Goal: Task Accomplishment & Management: Use online tool/utility

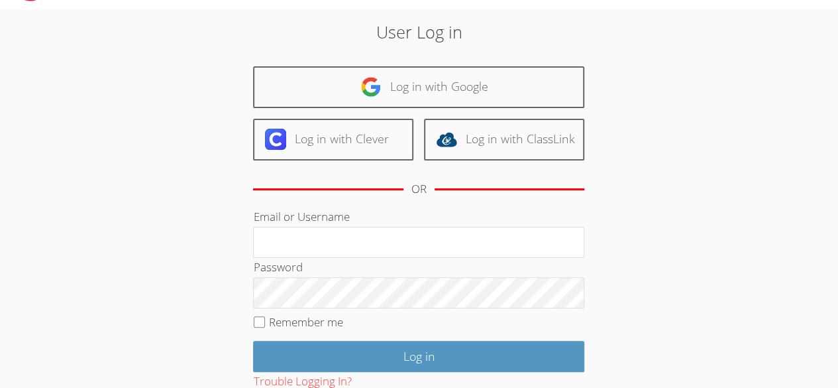
scroll to position [38, 0]
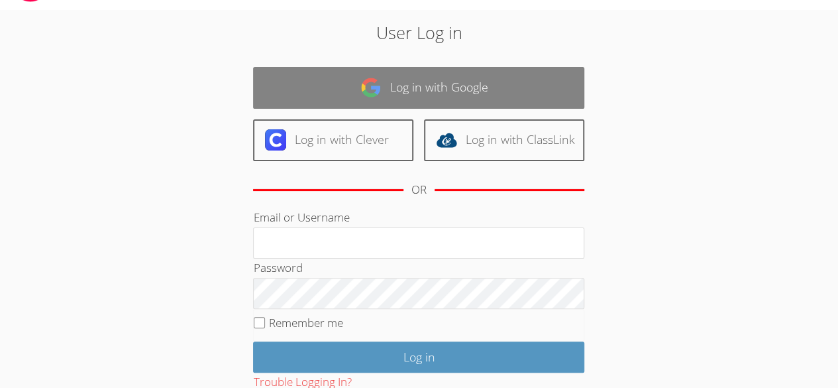
click at [447, 88] on link "Log in with Google" at bounding box center [418, 88] width 331 height 42
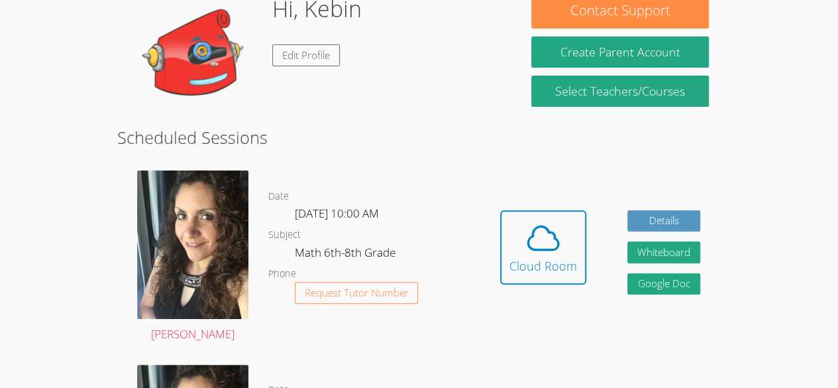
scroll to position [140, 0]
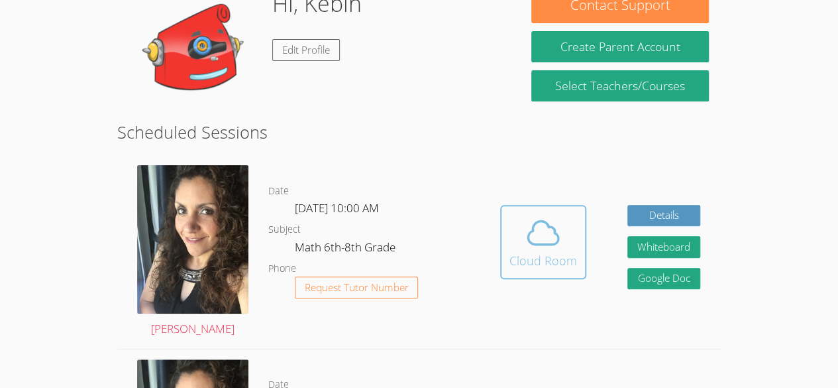
click at [543, 276] on button "Cloud Room" at bounding box center [543, 242] width 86 height 74
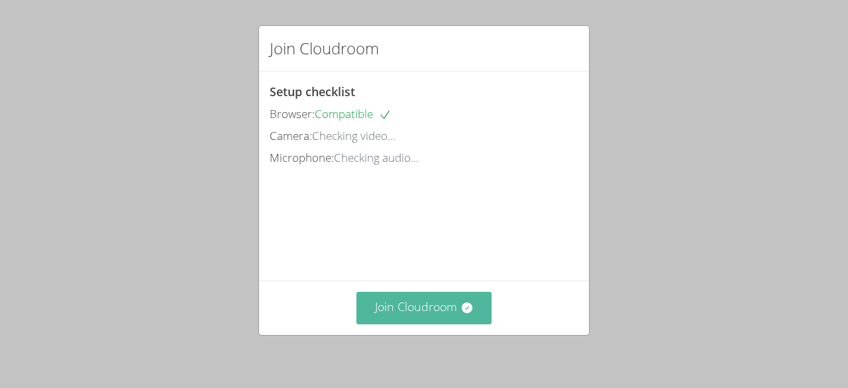
click at [449, 306] on button "Join Cloudroom" at bounding box center [424, 307] width 136 height 32
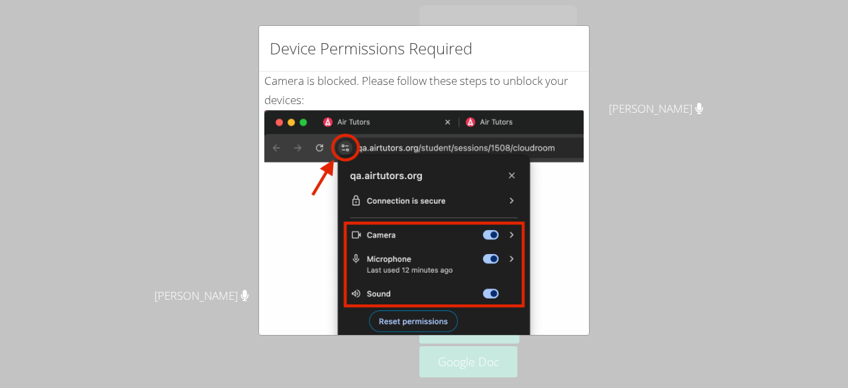
scroll to position [278, 0]
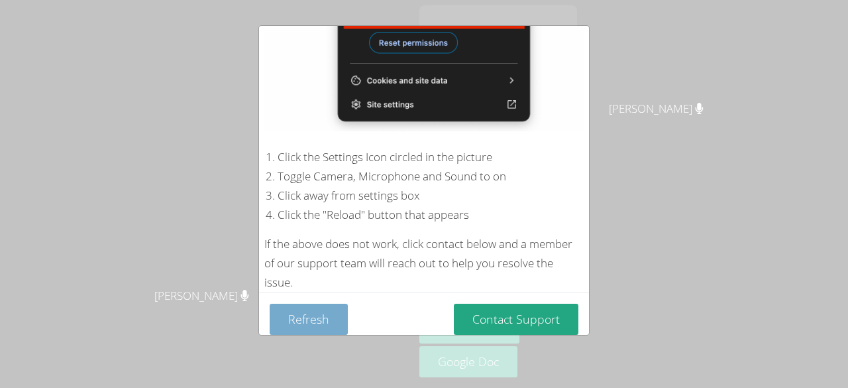
click at [314, 315] on button "Refresh" at bounding box center [309, 318] width 78 height 31
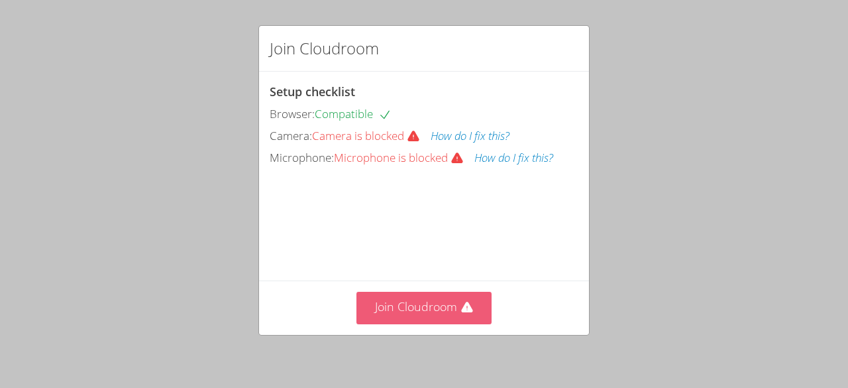
click at [403, 312] on button "Join Cloudroom" at bounding box center [424, 307] width 136 height 32
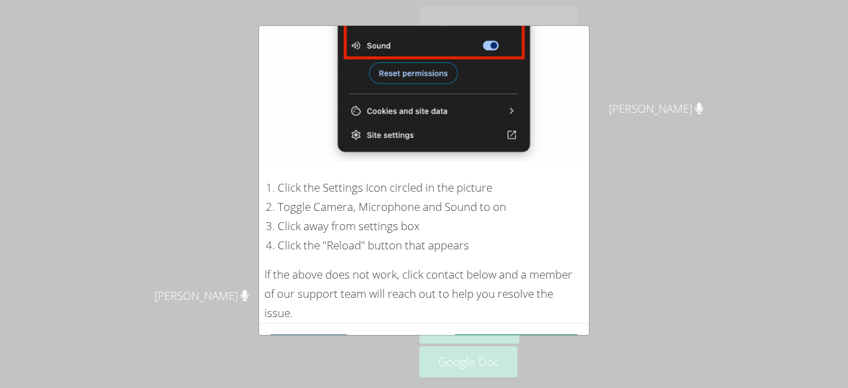
scroll to position [278, 0]
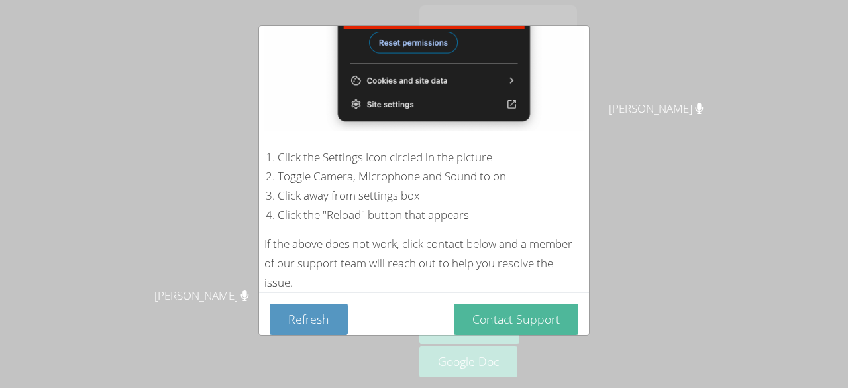
click at [511, 309] on button "Contact Support" at bounding box center [516, 318] width 125 height 31
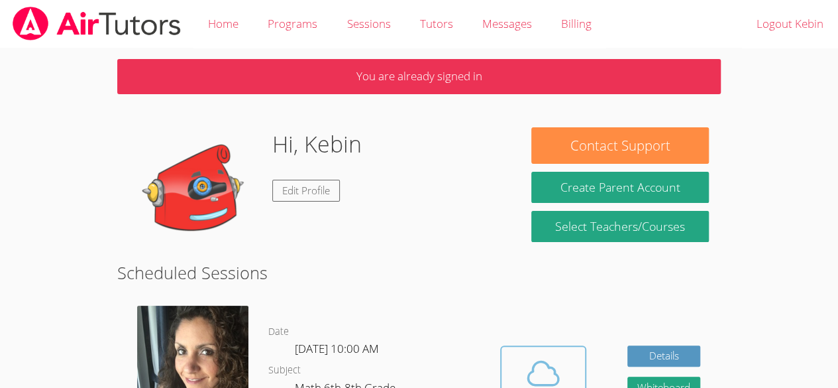
click at [564, 364] on span at bounding box center [543, 372] width 68 height 37
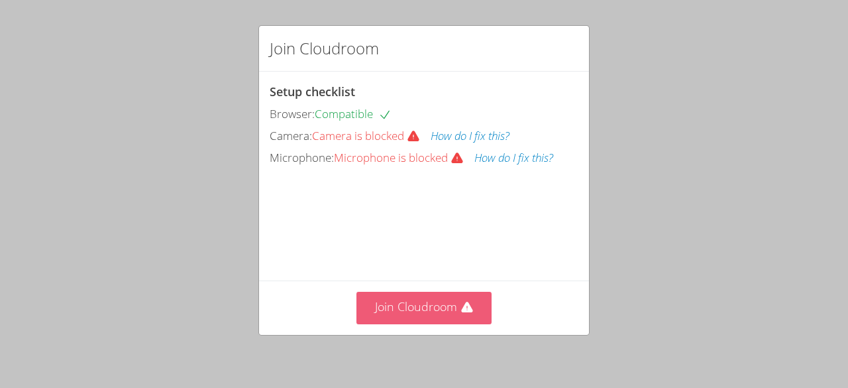
click at [444, 306] on button "Join Cloudroom" at bounding box center [424, 307] width 136 height 32
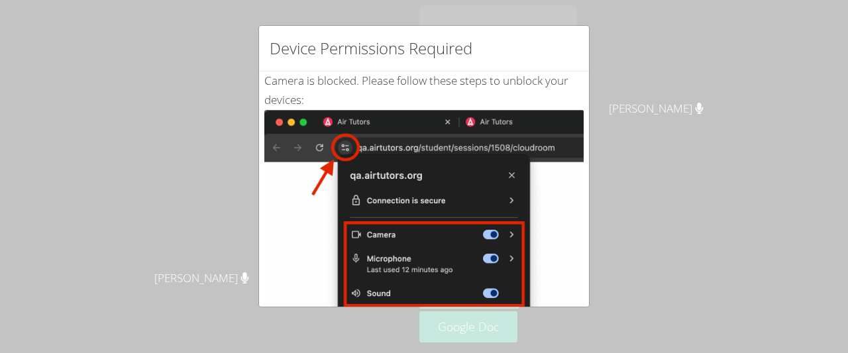
click at [590, 301] on div "Device Permissions Required Camera is blocked . Please follow these steps to un…" at bounding box center [424, 176] width 848 height 353
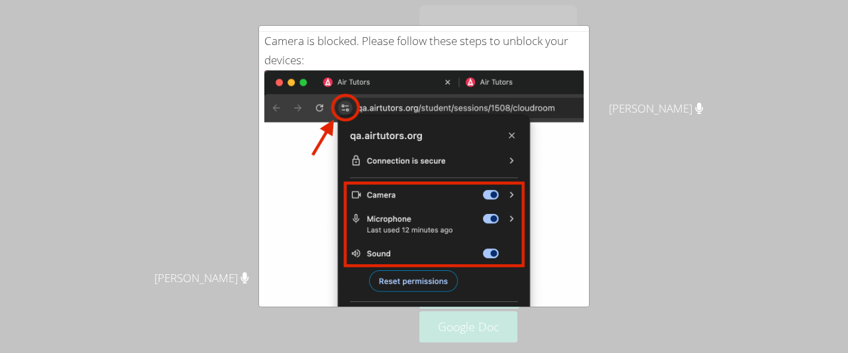
click at [529, 246] on img at bounding box center [423, 219] width 319 height 299
click at [401, 276] on img at bounding box center [423, 219] width 319 height 299
click at [399, 274] on img at bounding box center [423, 219] width 319 height 299
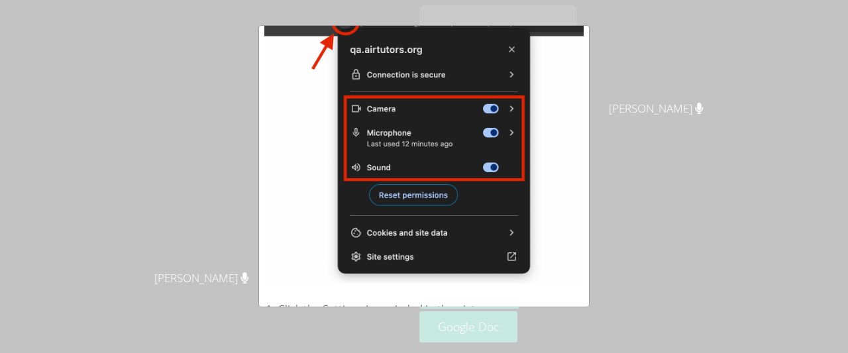
scroll to position [305, 0]
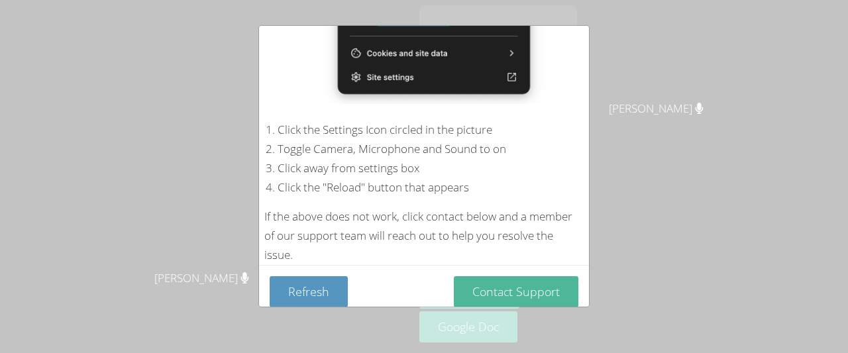
click at [520, 286] on button "Contact Support" at bounding box center [516, 291] width 125 height 31
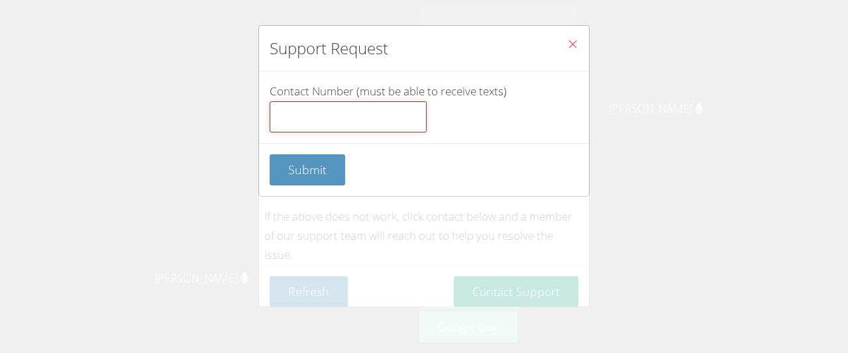
click at [339, 119] on input "Contact Number (must be able to receive texts)" at bounding box center [348, 117] width 157 height 32
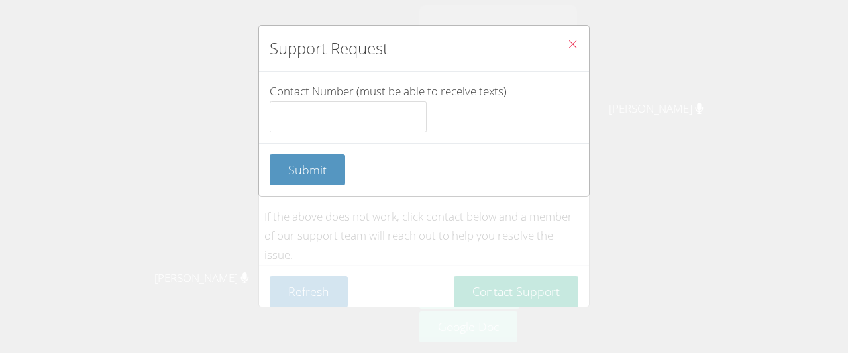
click at [568, 50] on span "Close" at bounding box center [572, 45] width 11 height 15
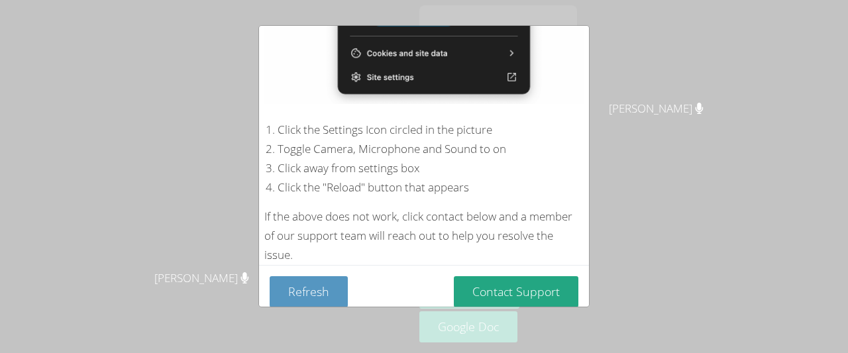
click at [450, 227] on div "If the above does not work, click contact below and a member of our support tea…" at bounding box center [423, 236] width 319 height 58
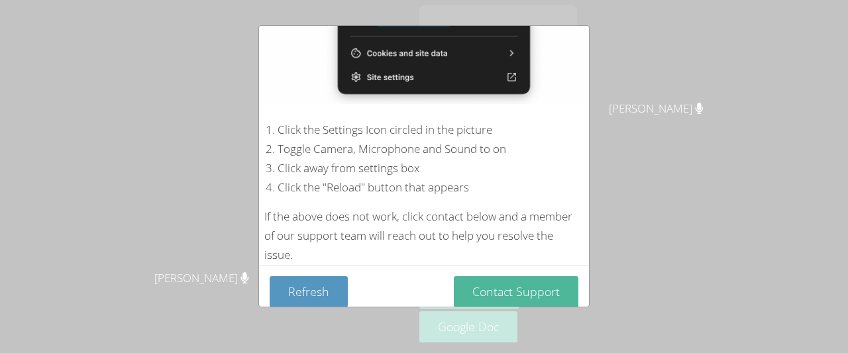
click at [490, 282] on button "Contact Support" at bounding box center [516, 291] width 125 height 31
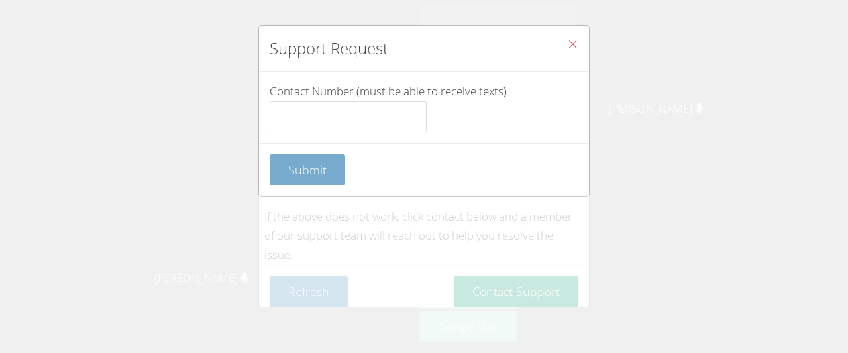
click at [321, 172] on span "Submit" at bounding box center [307, 170] width 38 height 16
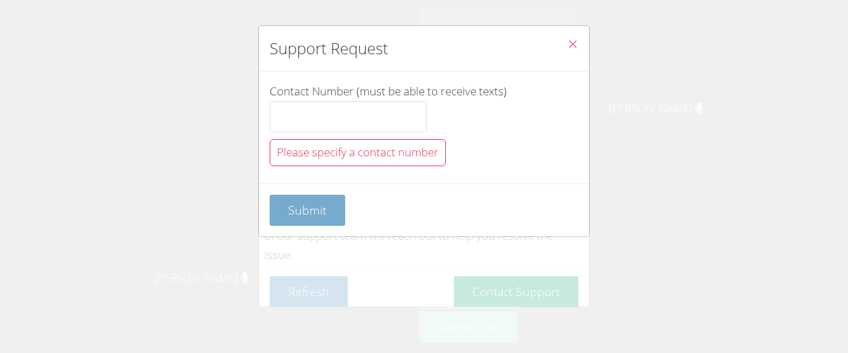
click at [310, 207] on span "Submit" at bounding box center [307, 210] width 38 height 16
click at [306, 218] on button "Submit" at bounding box center [308, 210] width 76 height 31
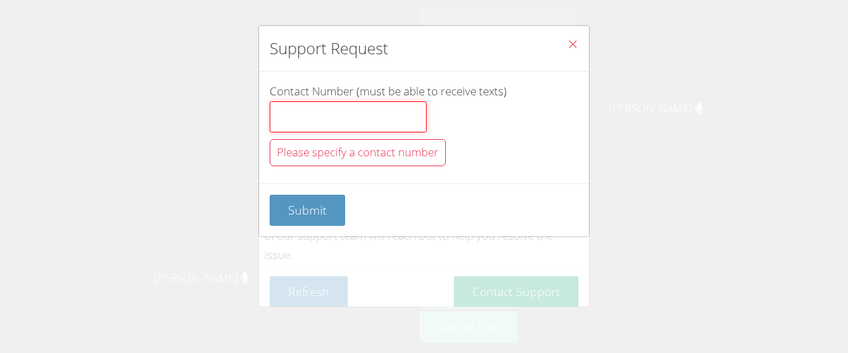
click at [337, 113] on input "Contact Number (must be able to receive texts)" at bounding box center [348, 117] width 157 height 32
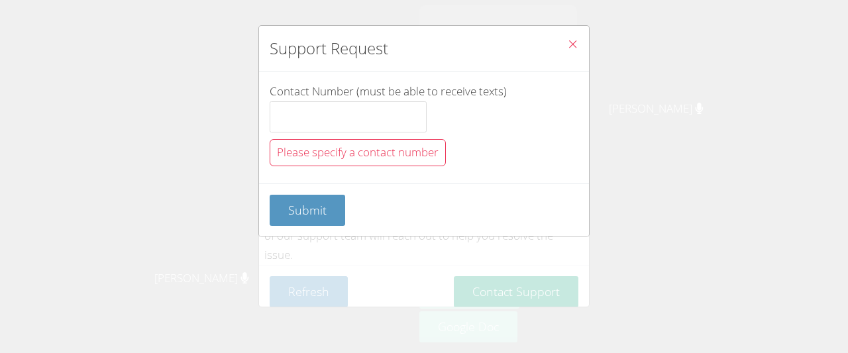
click at [574, 62] on button "Close" at bounding box center [572, 46] width 32 height 40
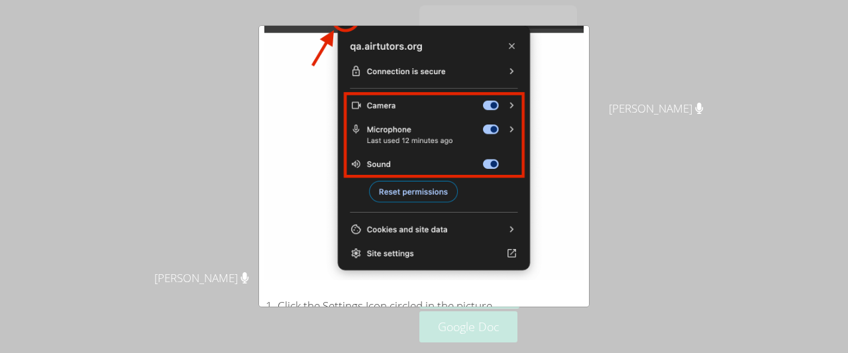
scroll to position [0, 0]
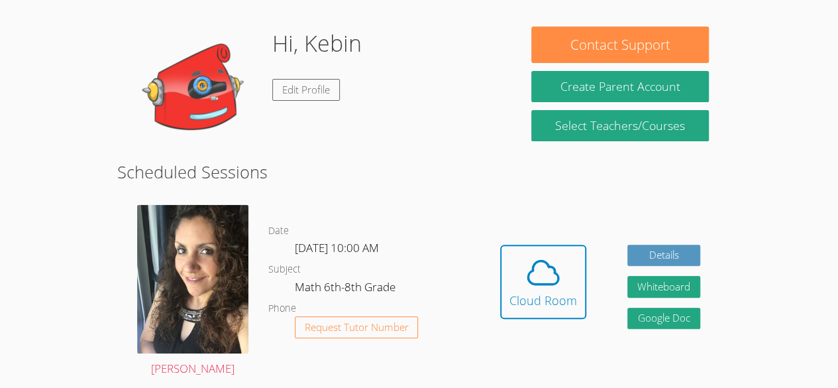
scroll to position [109, 0]
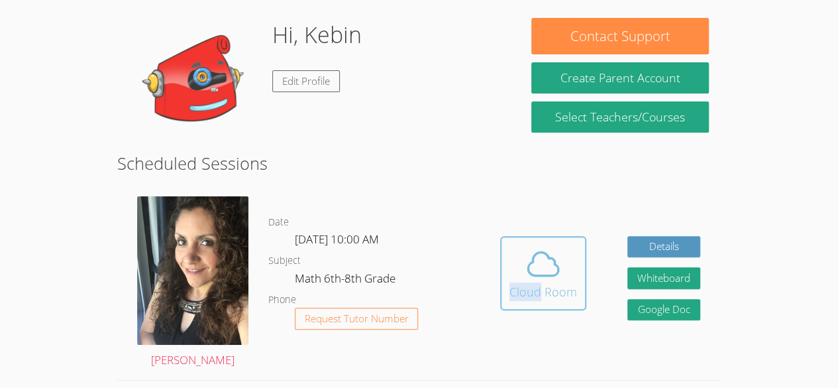
click at [566, 255] on span at bounding box center [543, 263] width 68 height 37
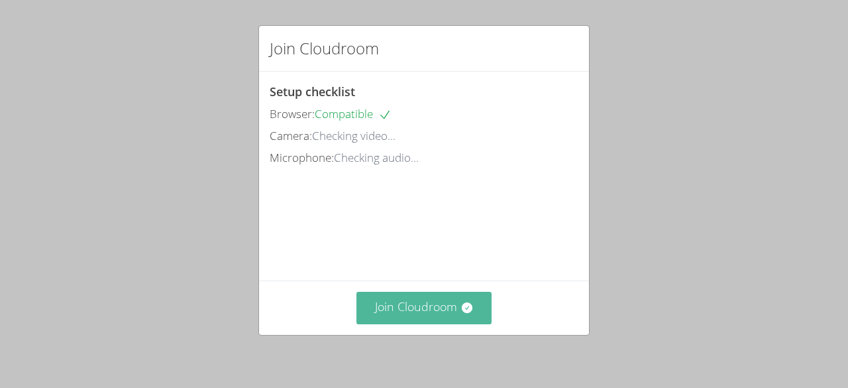
click at [434, 301] on button "Join Cloudroom" at bounding box center [424, 307] width 136 height 32
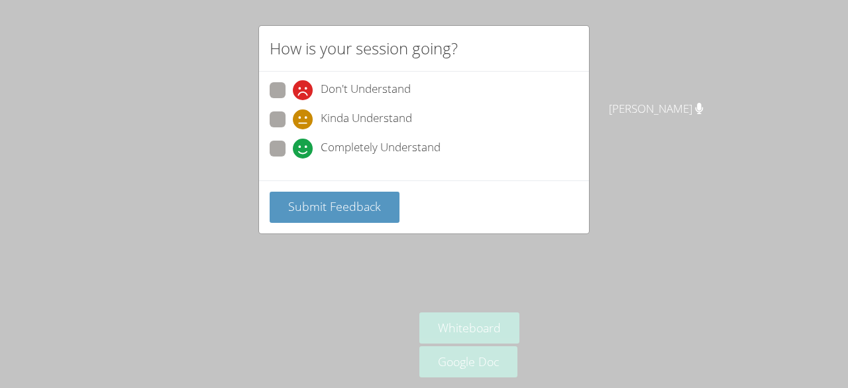
click at [400, 146] on span "Completely Understand" at bounding box center [381, 148] width 120 height 20
click at [304, 146] on input "Completely Understand" at bounding box center [298, 145] width 11 height 11
radio input "true"
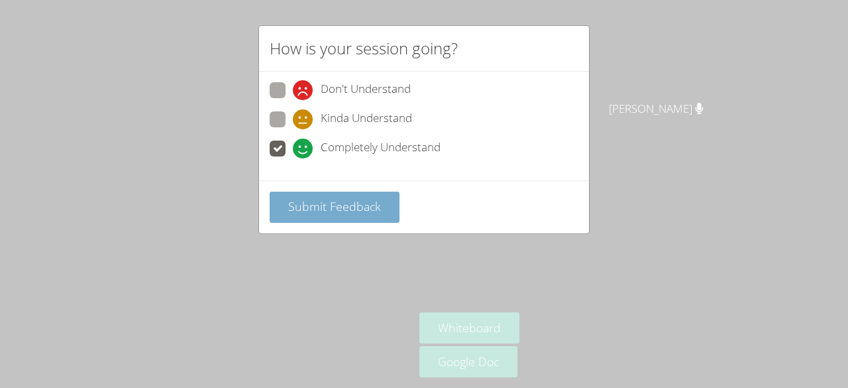
click at [357, 199] on span "Submit Feedback" at bounding box center [334, 206] width 93 height 16
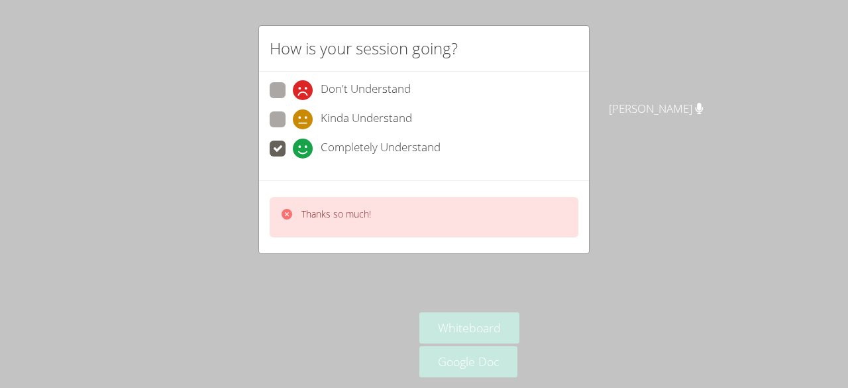
click at [396, 213] on div "Thanks so much!" at bounding box center [424, 217] width 309 height 40
click at [374, 119] on span "Kinda Understand" at bounding box center [366, 119] width 91 height 20
click at [304, 119] on input "Kinda Understand" at bounding box center [298, 116] width 11 height 11
radio input "true"
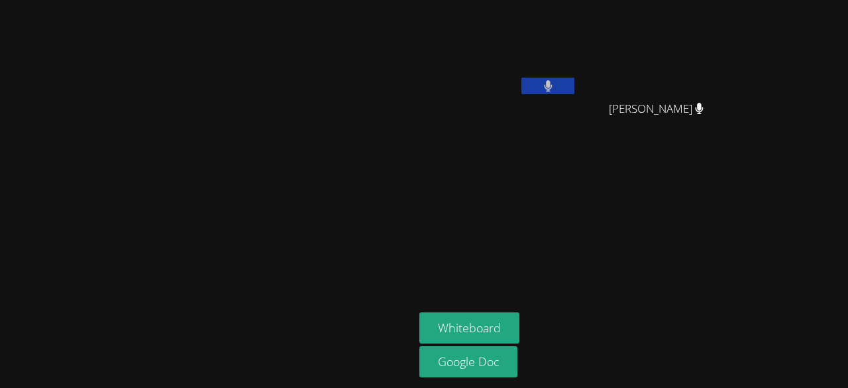
click at [574, 83] on button at bounding box center [547, 86] width 53 height 17
click at [574, 86] on button at bounding box center [547, 86] width 53 height 17
click at [574, 85] on button at bounding box center [547, 86] width 53 height 17
click at [574, 88] on button at bounding box center [547, 86] width 53 height 17
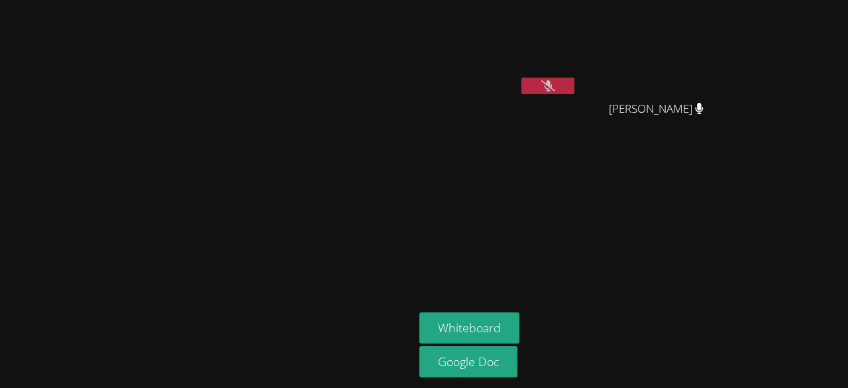
click at [555, 82] on icon at bounding box center [548, 85] width 14 height 11
click at [307, 281] on video at bounding box center [207, 167] width 199 height 227
